Goal: Task Accomplishment & Management: Complete application form

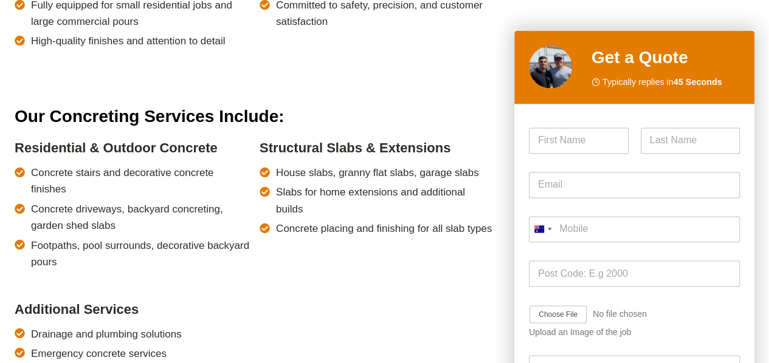
scroll to position [972, 0]
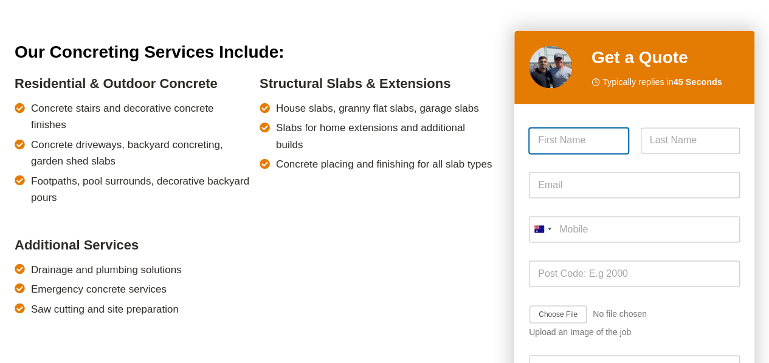
click at [574, 137] on input "First" at bounding box center [579, 141] width 100 height 26
drag, startPoint x: 668, startPoint y: 326, endPoint x: 664, endPoint y: 315, distance: 12.0
click at [668, 326] on div "Job Image Upload Upload an Image of the job" at bounding box center [634, 321] width 211 height 51
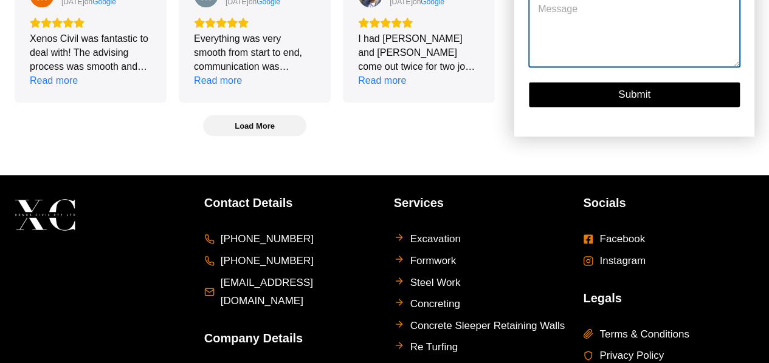
scroll to position [3363, 0]
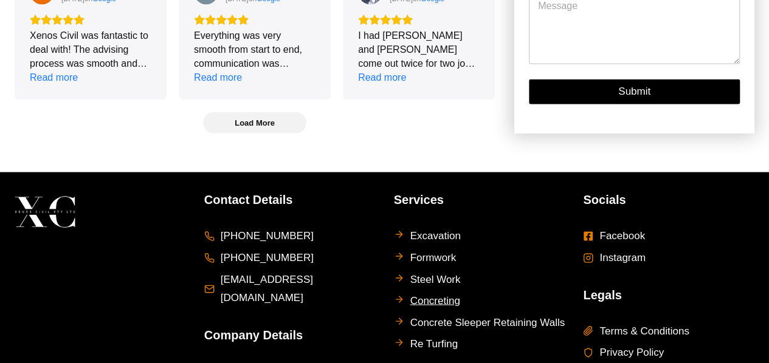
click at [448, 292] on span "Concreting" at bounding box center [435, 301] width 50 height 19
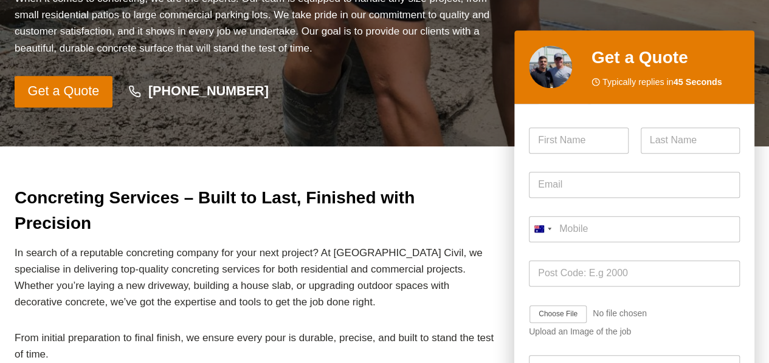
scroll to position [304, 0]
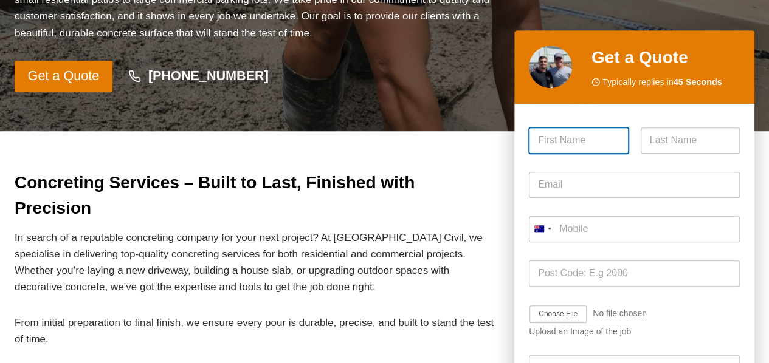
click at [588, 145] on input "First" at bounding box center [579, 141] width 100 height 26
type input "[PERSON_NAME]"
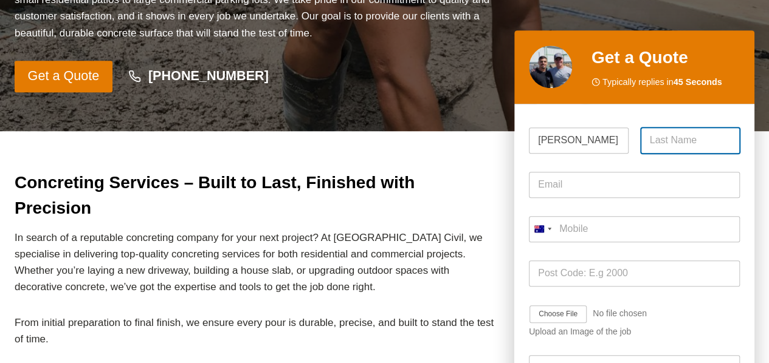
type input "lasaigues"
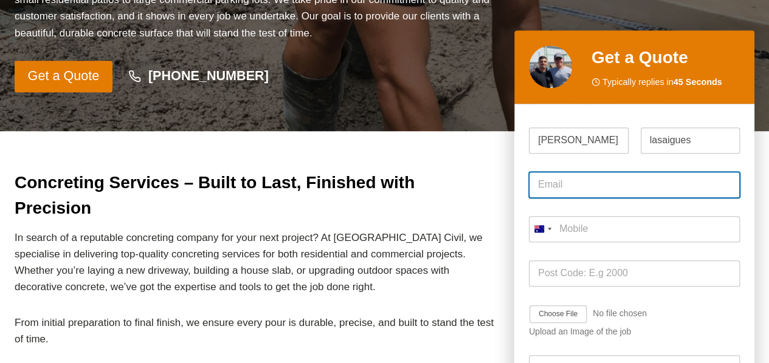
type input "[EMAIL_ADDRESS][DOMAIN_NAME]"
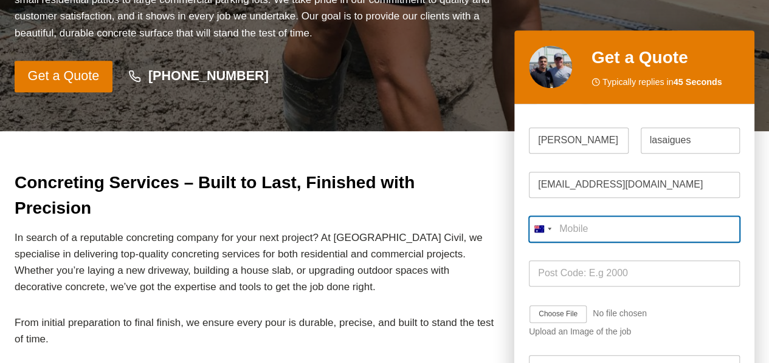
type input "0402 581 410"
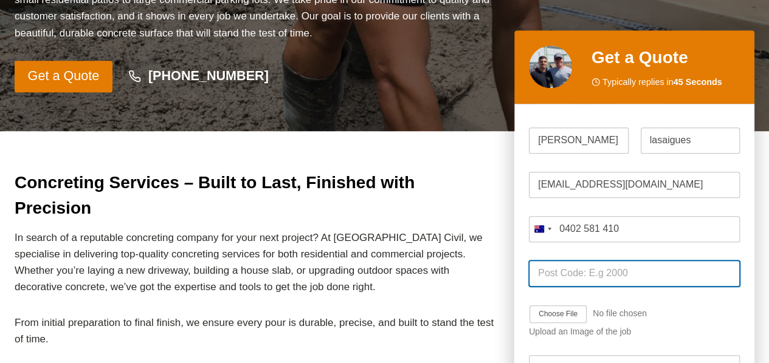
type input "2096"
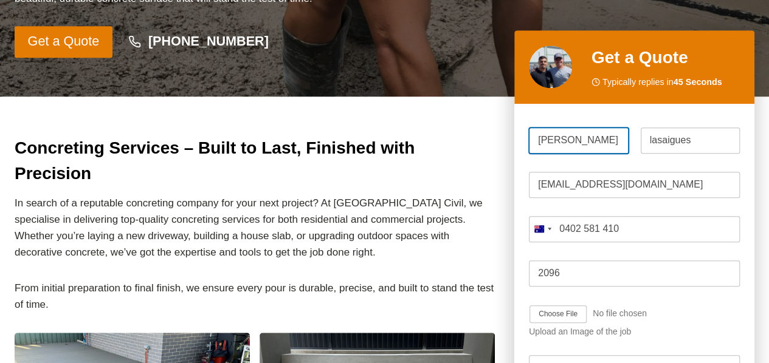
scroll to position [365, 0]
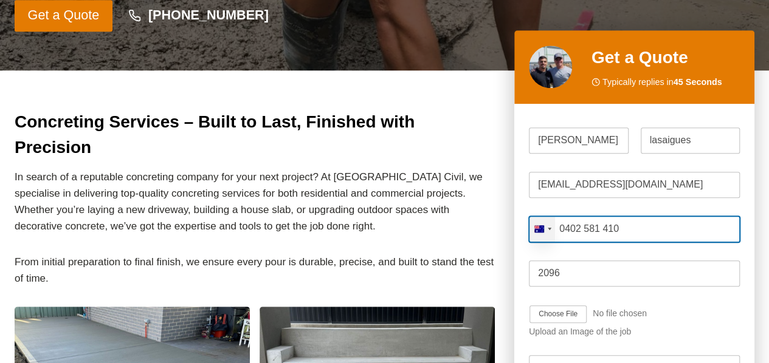
drag, startPoint x: 630, startPoint y: 234, endPoint x: 548, endPoint y: 233, distance: 81.4
click at [548, 233] on div "[GEOGRAPHIC_DATA] +61 [GEOGRAPHIC_DATA] +1 [GEOGRAPHIC_DATA] +44 [GEOGRAPHIC_DA…" at bounding box center [634, 229] width 211 height 26
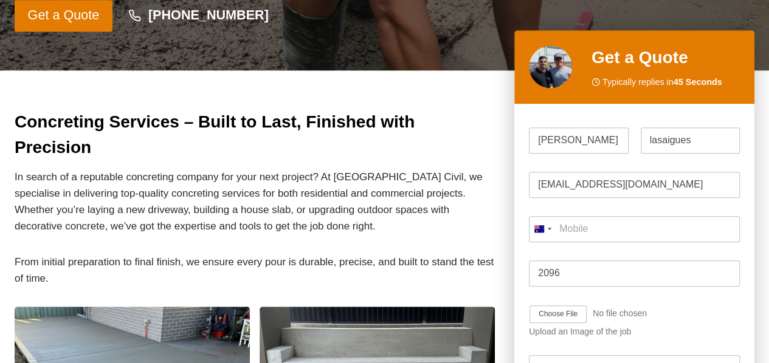
click at [684, 309] on div "Job Image Upload Upload an Image of the job" at bounding box center [634, 321] width 211 height 51
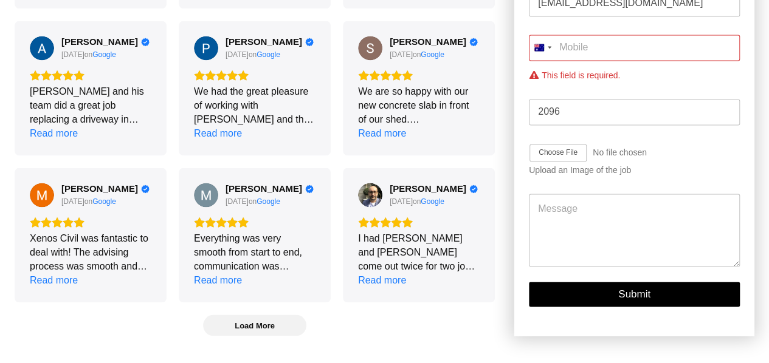
scroll to position [3038, 0]
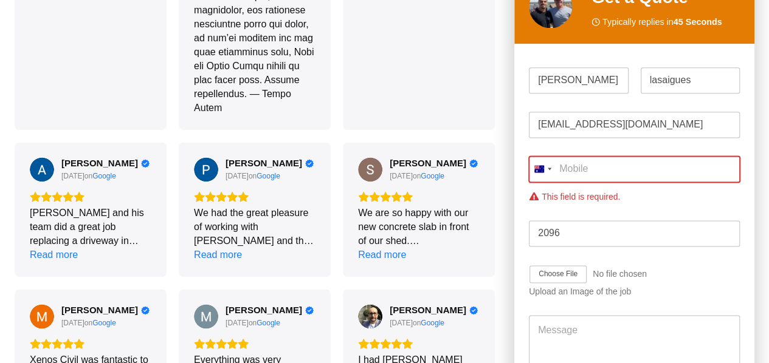
click at [613, 156] on input "Mobile *" at bounding box center [634, 169] width 211 height 26
type input "0402 581 410"
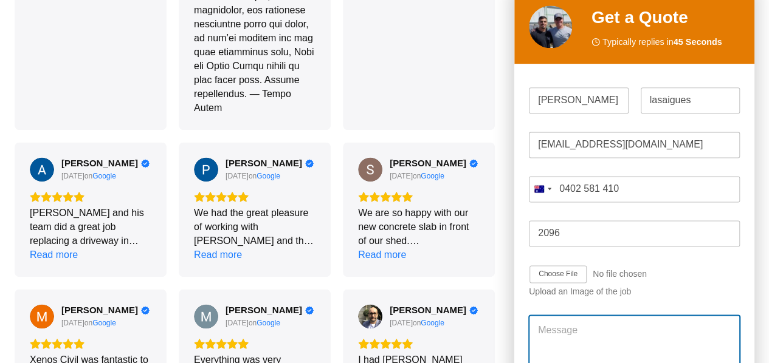
click at [577, 315] on textarea "Message" at bounding box center [634, 351] width 211 height 73
paste textarea "Lo ipsu, D’s ametconsec a elitseddo eiu t 255 in utlaboreet dolorema aliq en ad…"
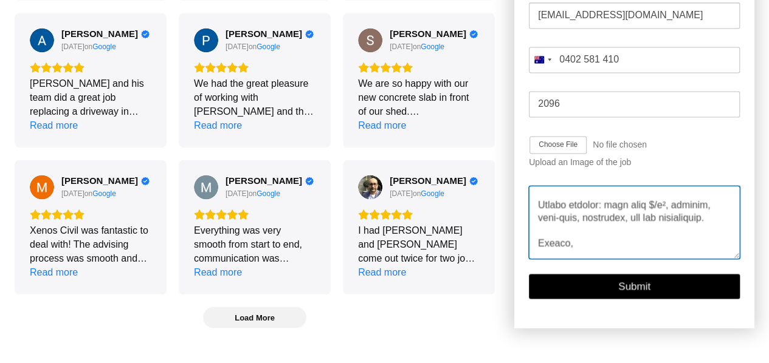
scroll to position [3220, 0]
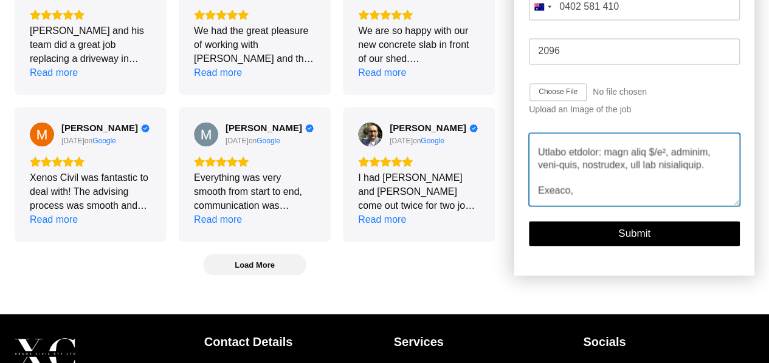
type textarea "Lo ipsu, D’s ametconsec a elitseddo eiu t 255 in utlaboreet dolorema aliq en ad…"
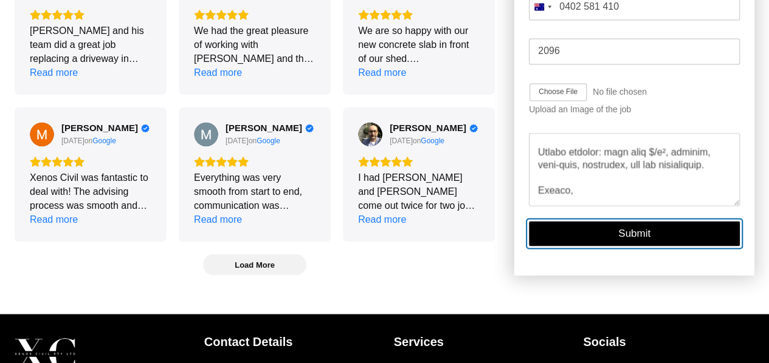
click at [649, 221] on button "Submit" at bounding box center [634, 233] width 211 height 25
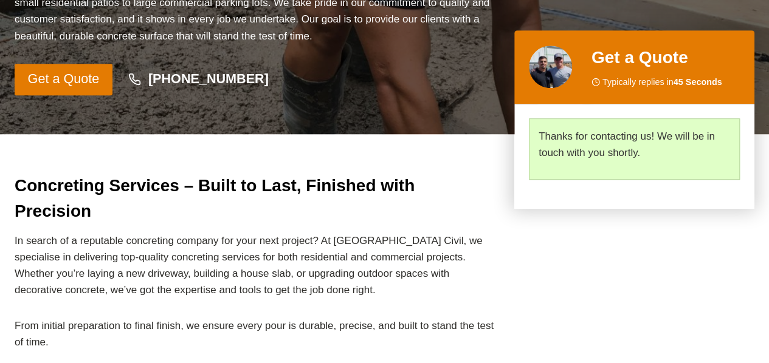
scroll to position [0, 0]
